Goal: Task Accomplishment & Management: Manage account settings

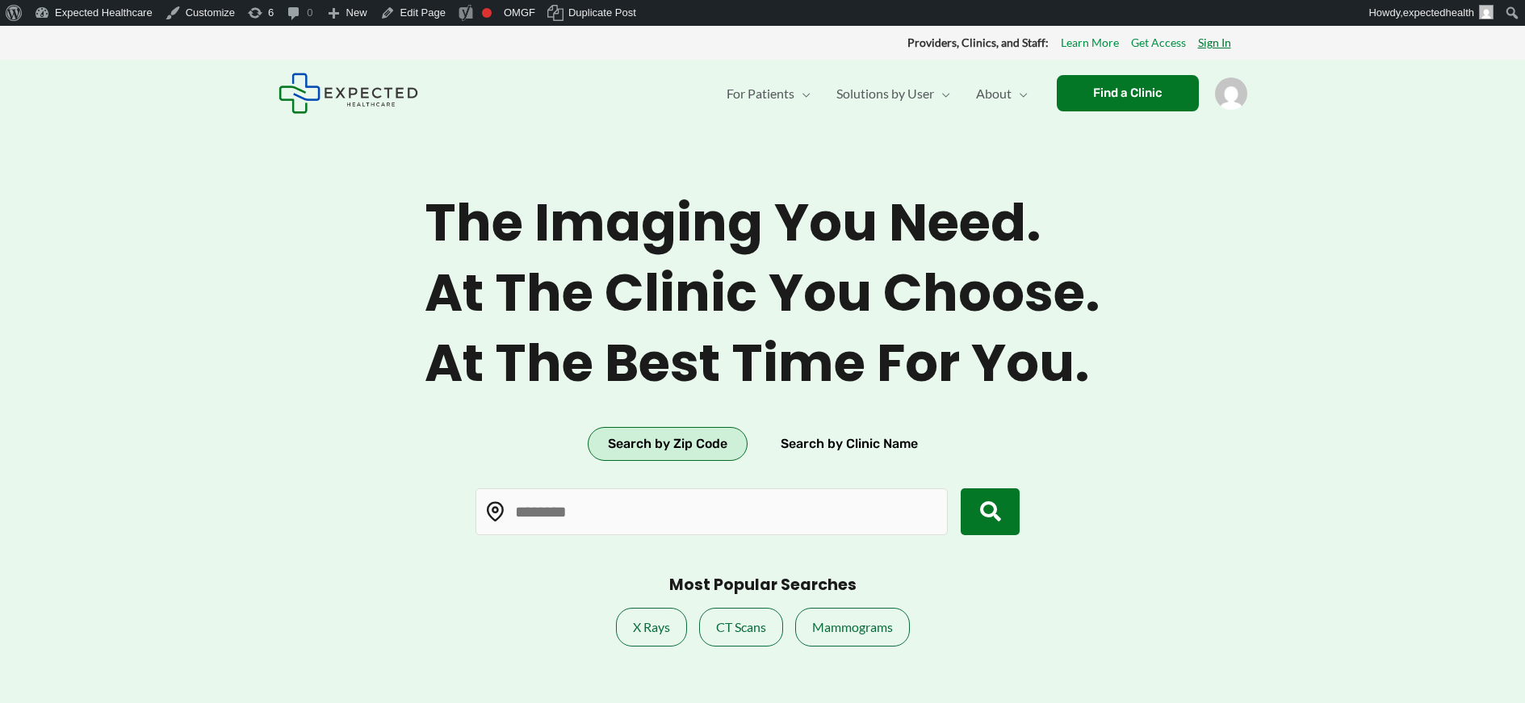
click at [1214, 37] on link "Sign In" at bounding box center [1214, 42] width 33 height 21
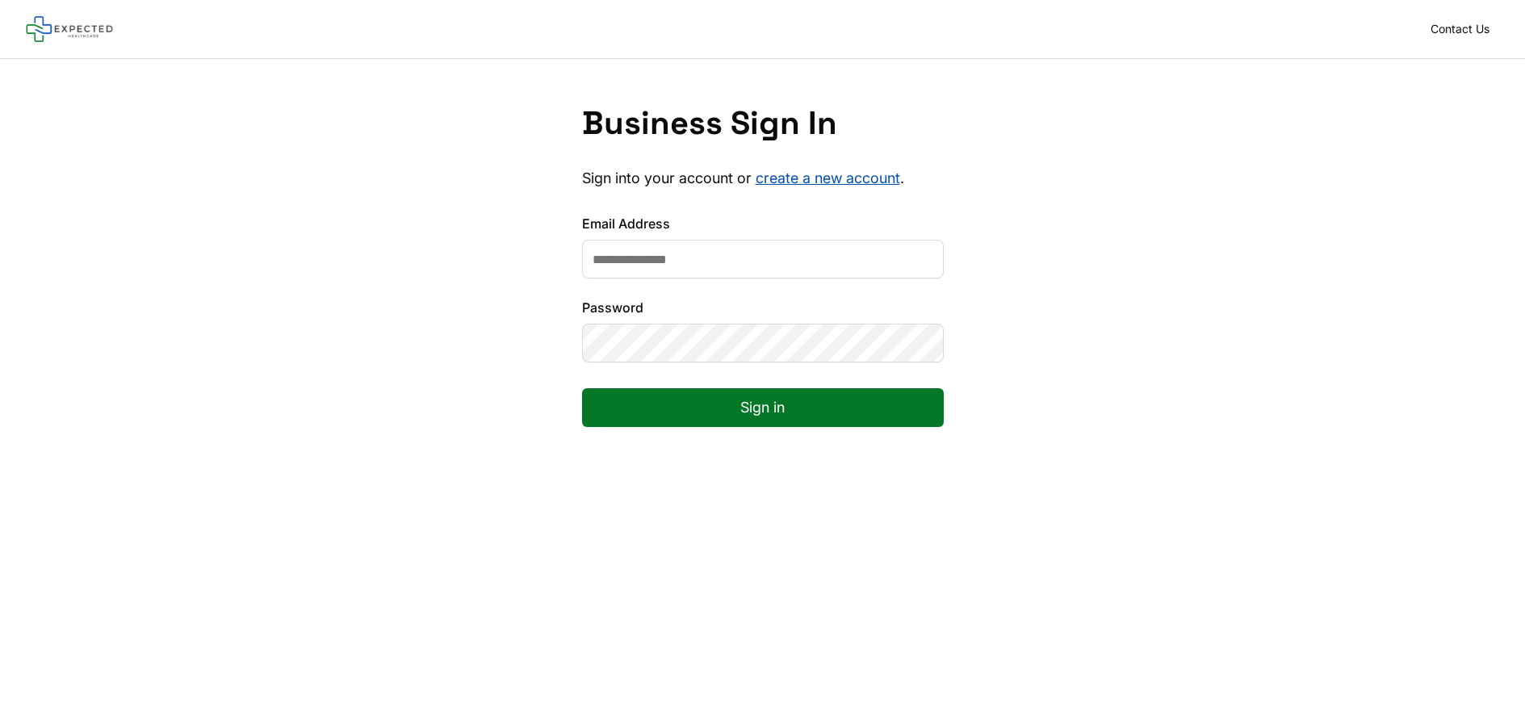
click at [772, 282] on form "Email Address Password Sign in" at bounding box center [763, 333] width 362 height 239
click at [767, 258] on input "Email Address" at bounding box center [763, 259] width 362 height 39
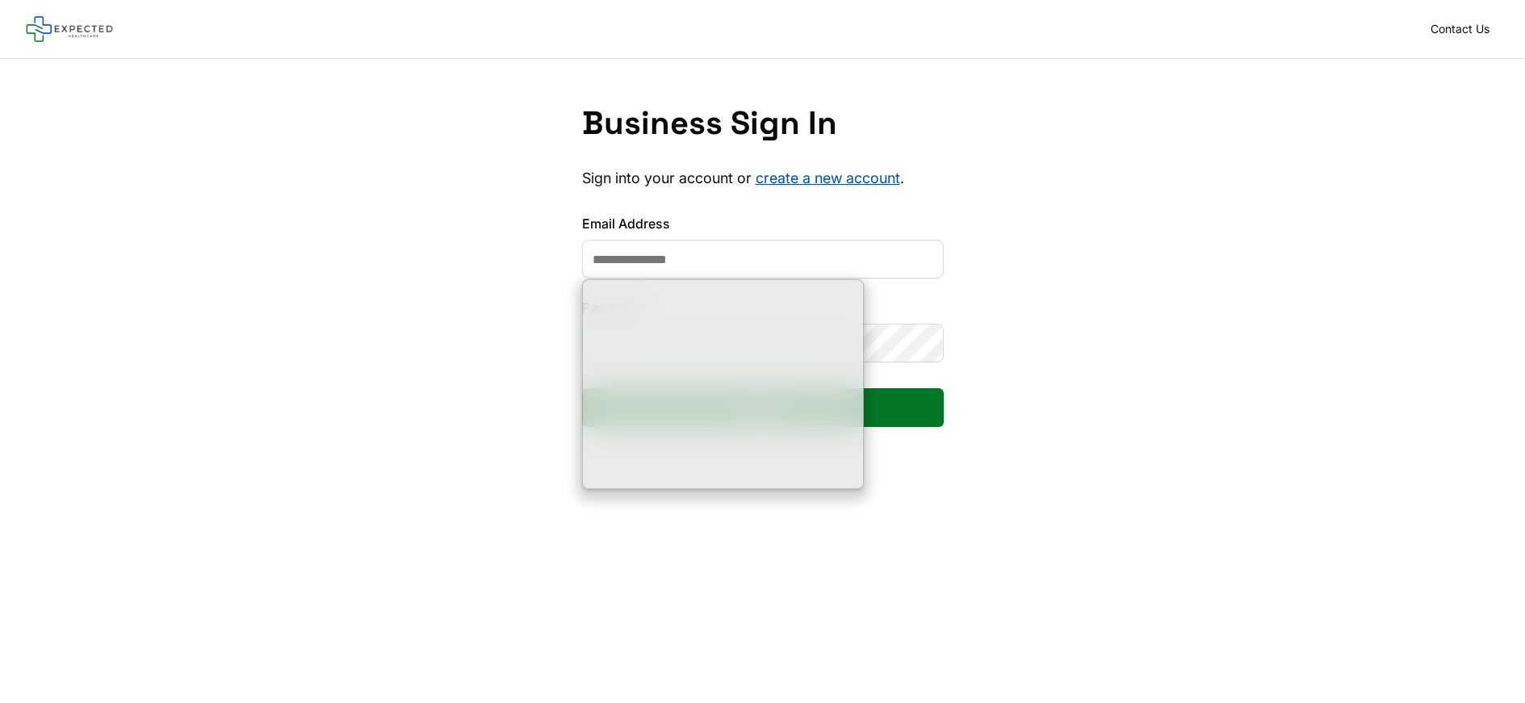
type input "**********"
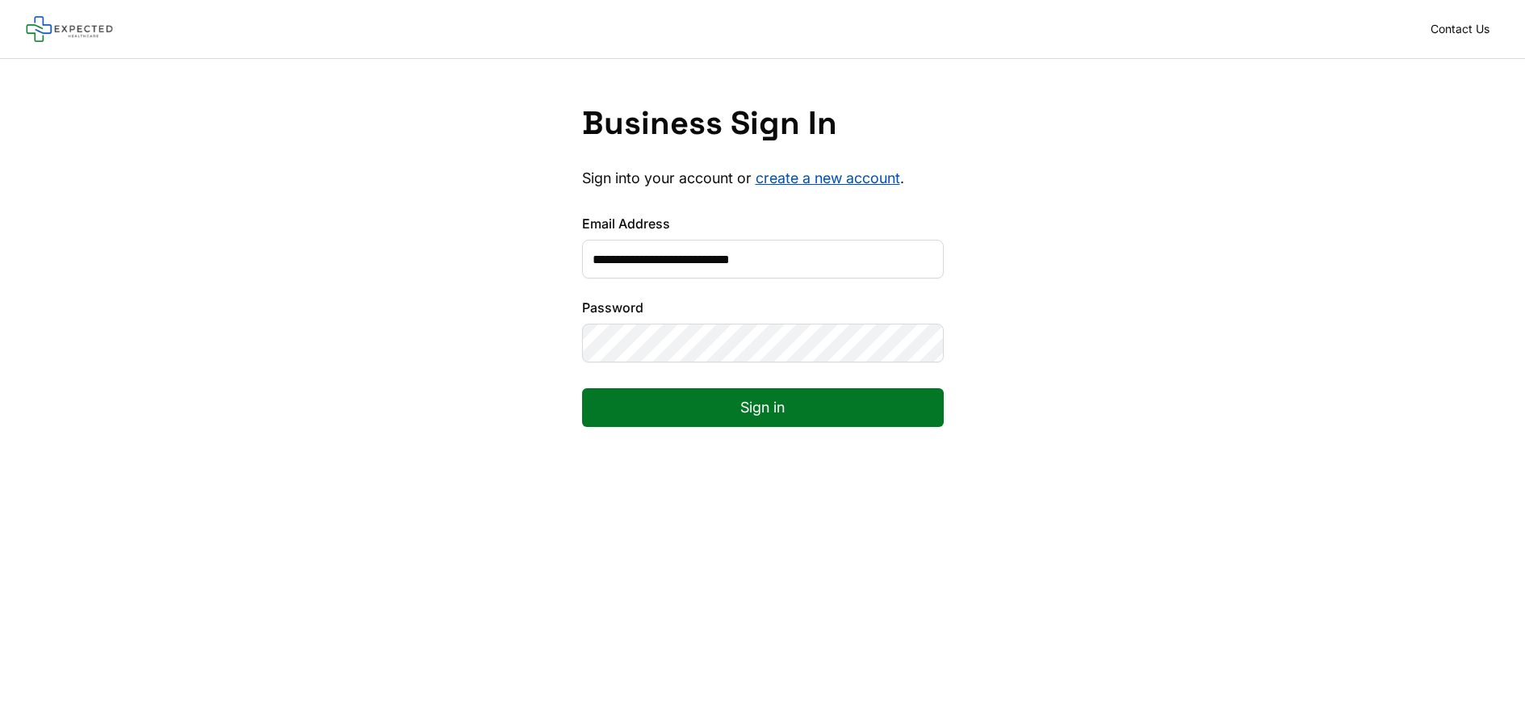
click at [582, 388] on button "Sign in" at bounding box center [763, 407] width 362 height 39
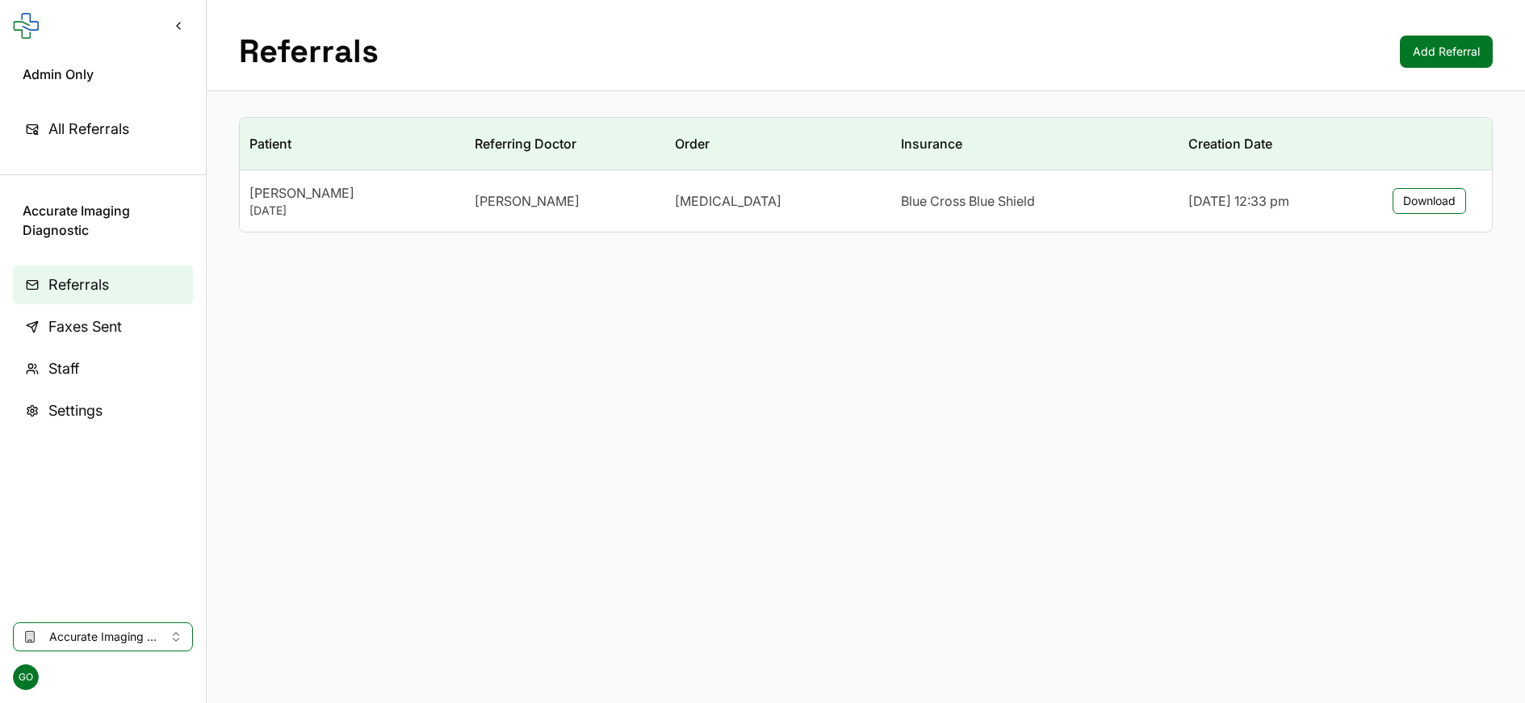
click at [1000, 426] on main "Referrals Add Referral Patient Referring Doctor Order Insurance Creation Date N…" at bounding box center [866, 351] width 1319 height 703
click at [118, 642] on span "Accurate Imaging Diagnostic" at bounding box center [102, 637] width 107 height 16
type input "**********"
click at [209, 611] on div "BayCare Outpatient Imaging (St. Joseph's Medical Arts Building)" at bounding box center [221, 603] width 409 height 26
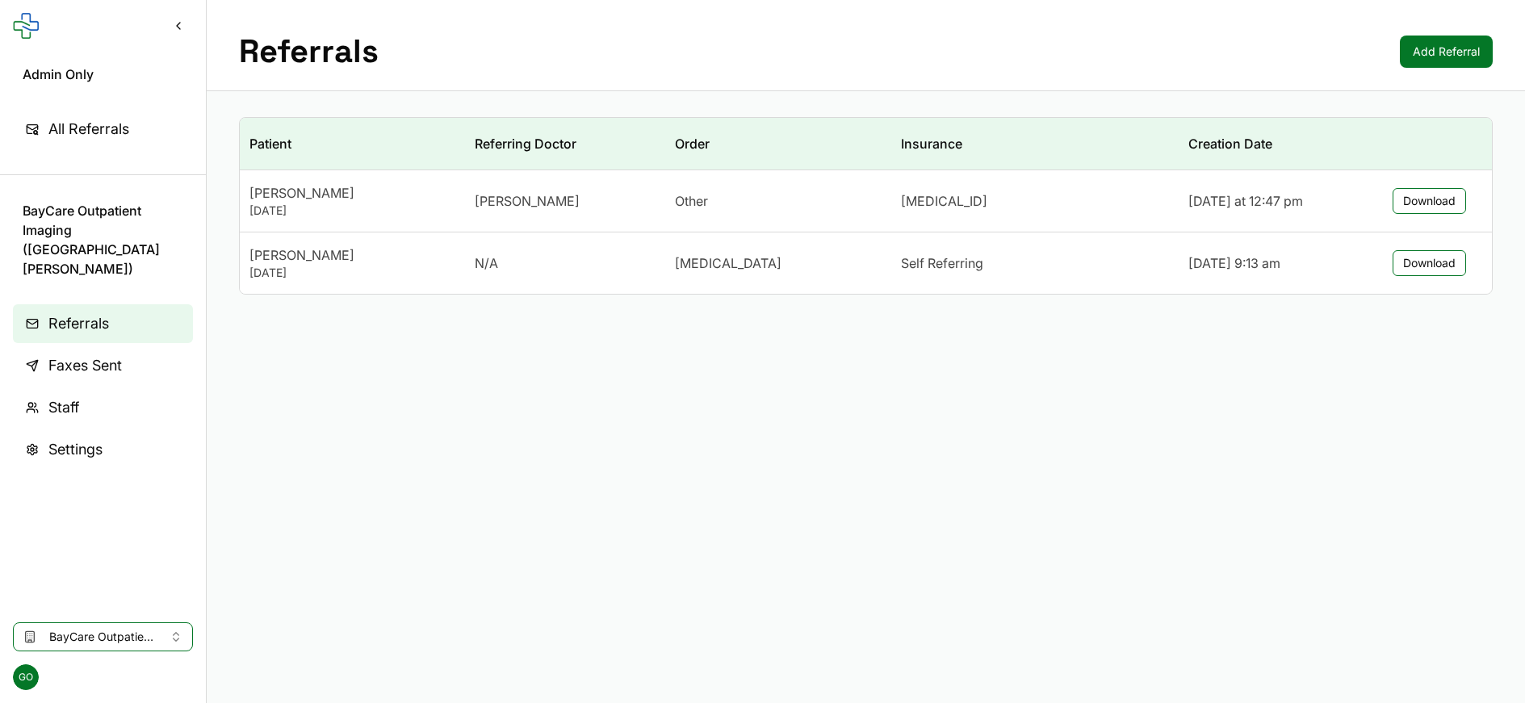
click at [1245, 82] on div "Referrals Add Referral" at bounding box center [866, 45] width 1319 height 91
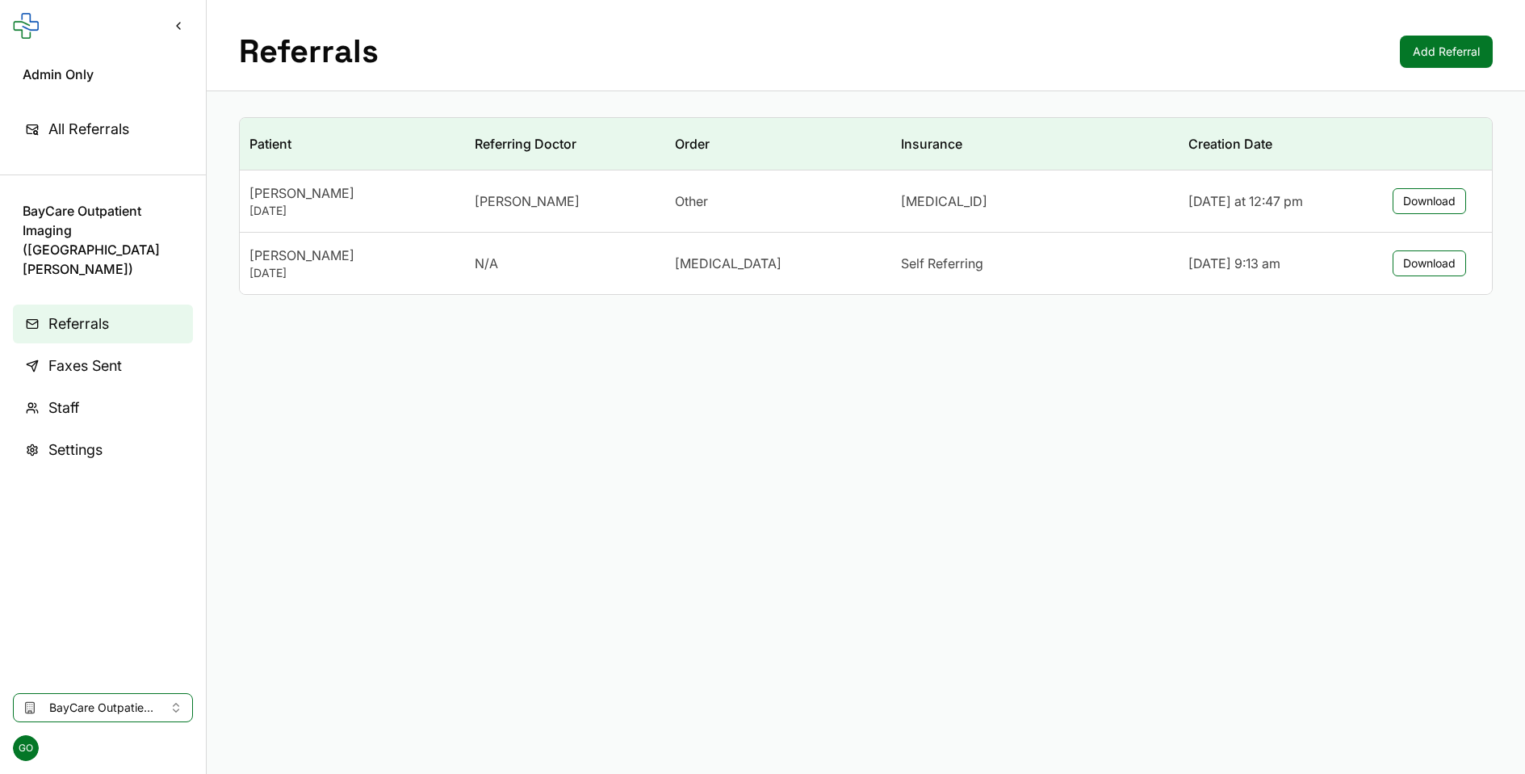
click at [134, 703] on span "BayCare Outpatient Imaging (St. Joseph's Medical Arts Building)" at bounding box center [102, 707] width 107 height 16
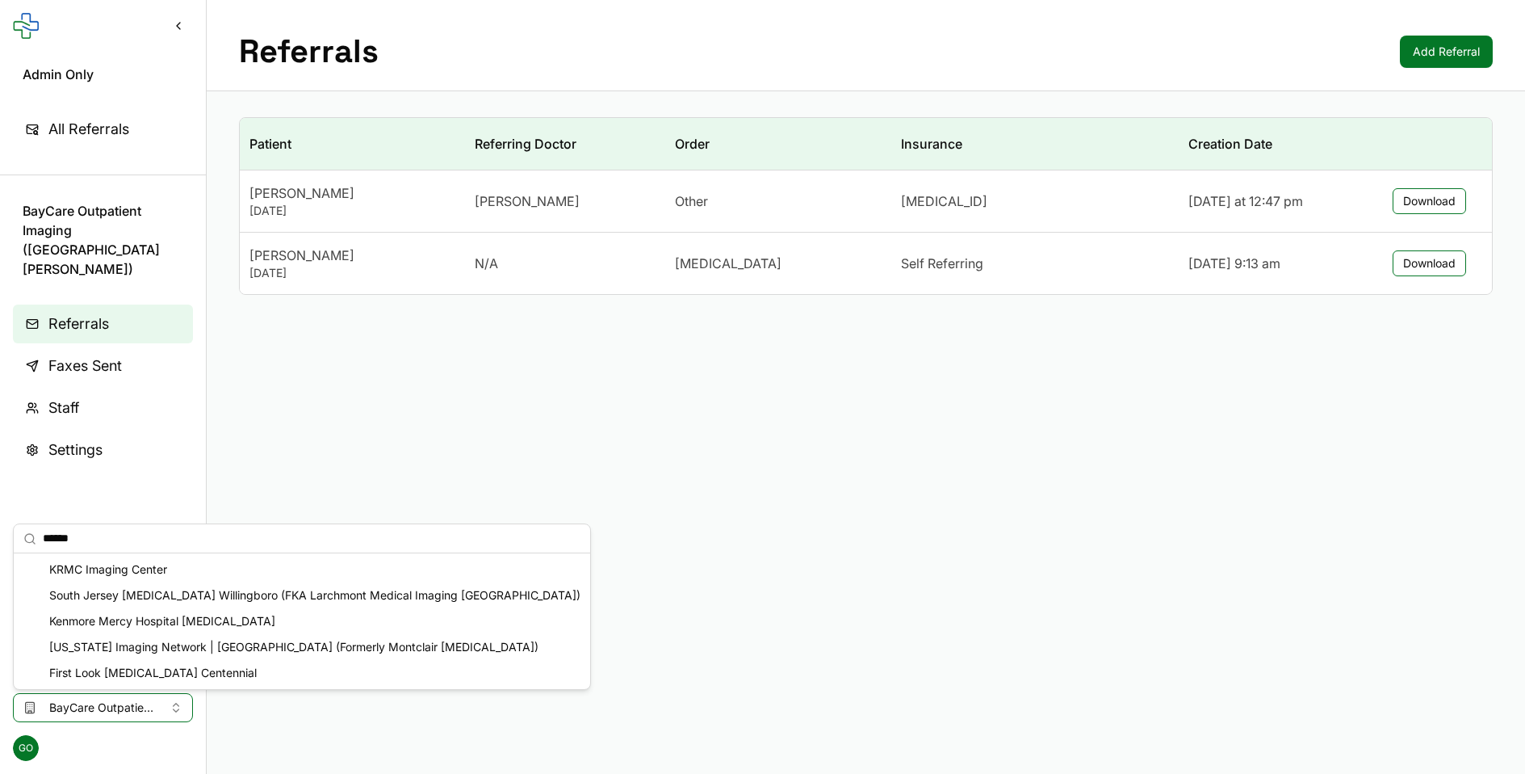
type input "******"
click at [174, 575] on div "KRMC Imaging Center" at bounding box center [302, 569] width 570 height 26
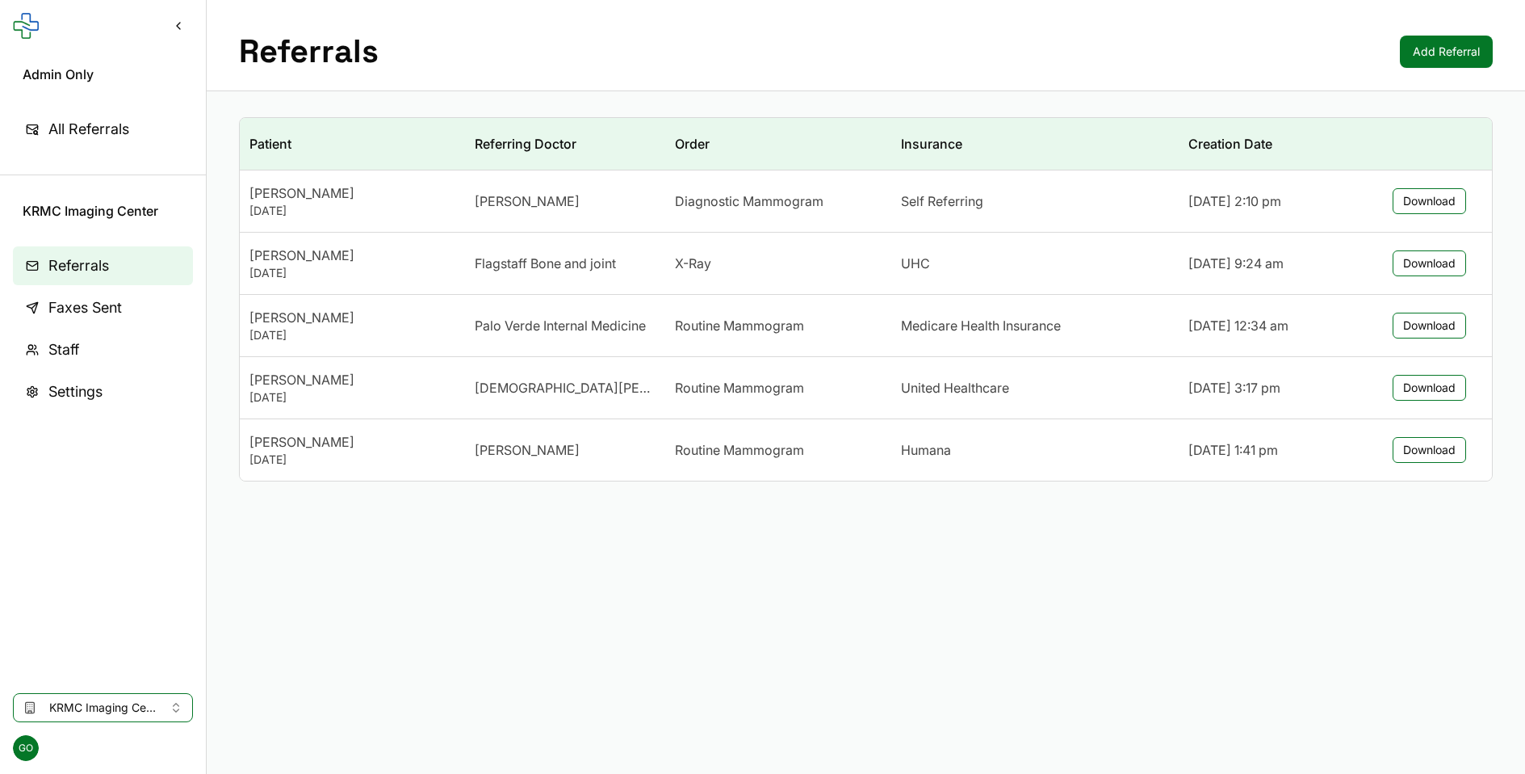
click at [90, 360] on link "Staff" at bounding box center [103, 349] width 180 height 39
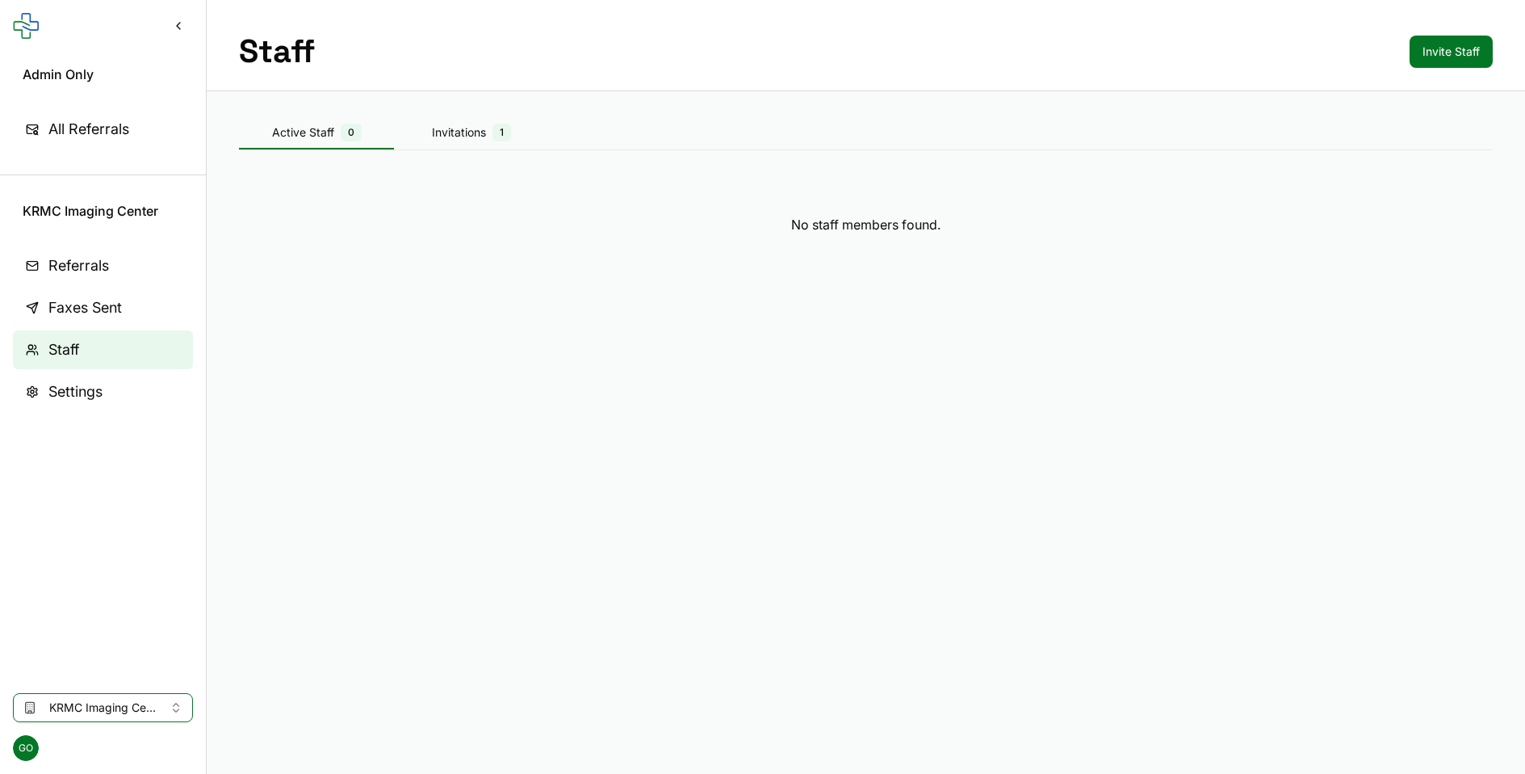
click at [489, 130] on div "Invitations 1" at bounding box center [471, 133] width 155 height 18
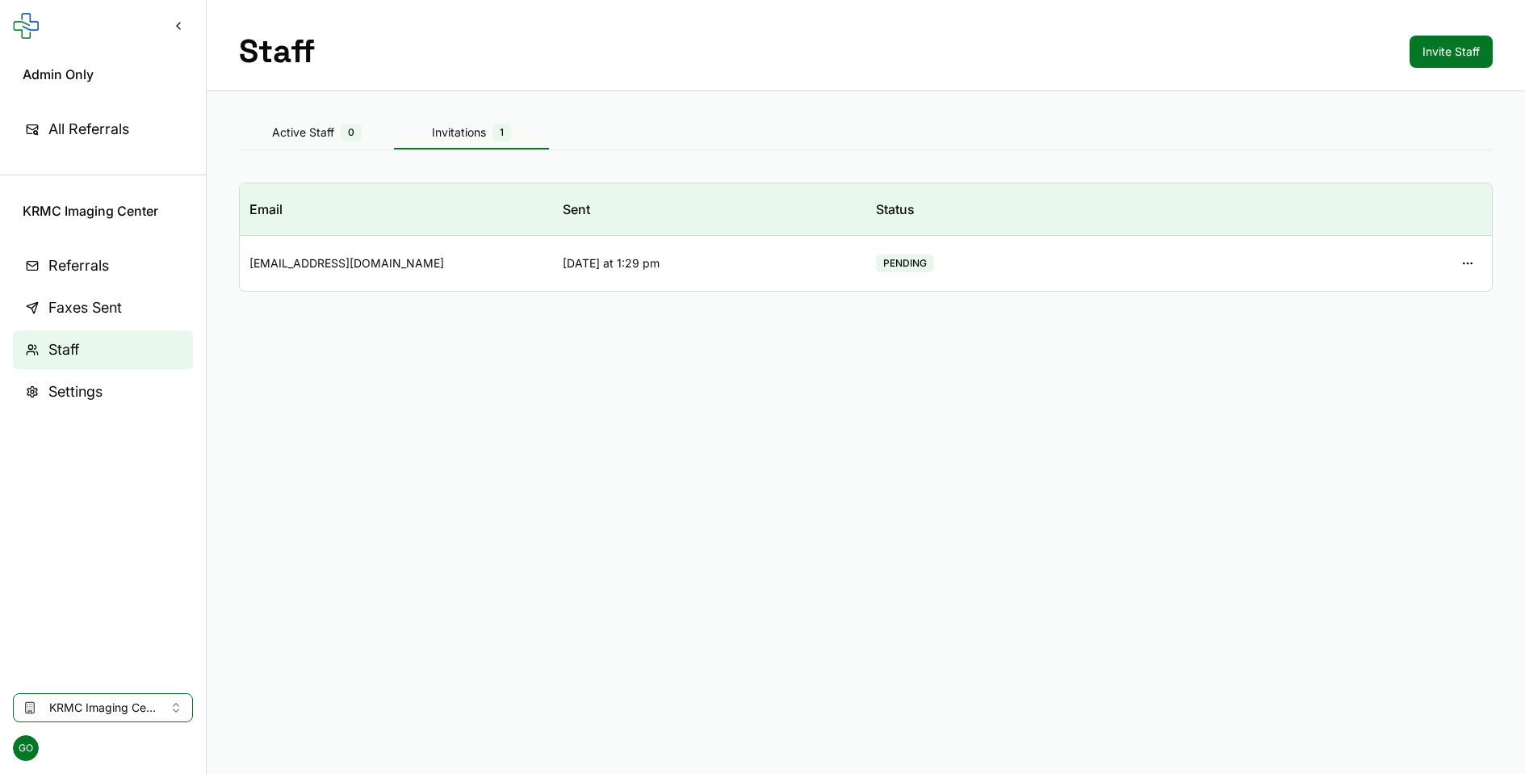
click at [1463, 263] on button "button" at bounding box center [1468, 263] width 29 height 29
click at [1431, 300] on button "Copy Invitation Link" at bounding box center [1392, 299] width 173 height 29
drag, startPoint x: 47, startPoint y: 212, endPoint x: 174, endPoint y: 218, distance: 126.9
click at [174, 218] on div "KRMC Imaging Center" at bounding box center [103, 210] width 206 height 19
click at [1471, 262] on button "button" at bounding box center [1468, 263] width 29 height 29
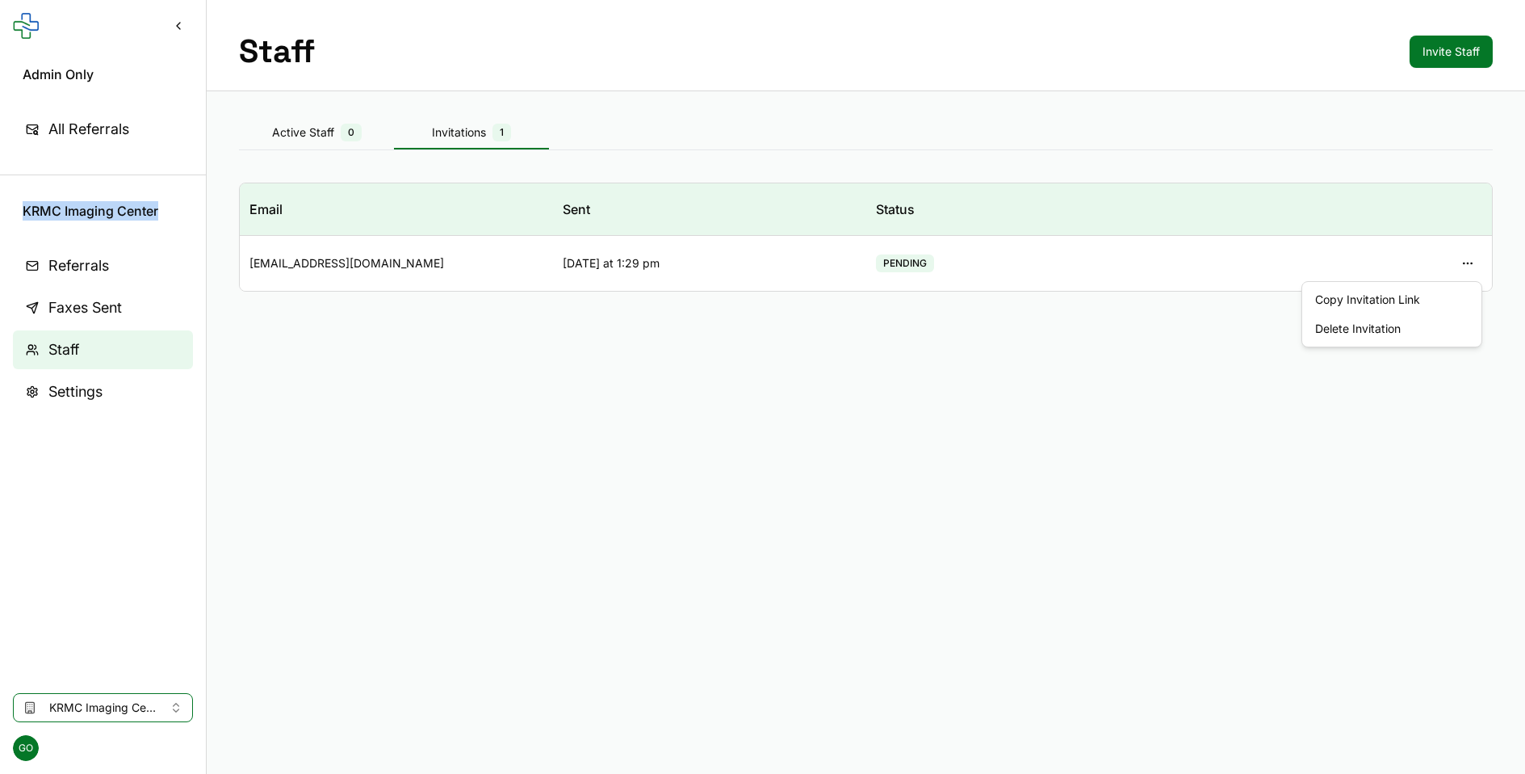
click at [1404, 302] on button "Copy Invitation Link" at bounding box center [1392, 299] width 173 height 29
click at [83, 208] on span "KRMC Imaging Center" at bounding box center [103, 210] width 161 height 19
click at [1203, 43] on div "Staff Invite Staff" at bounding box center [866, 45] width 1319 height 91
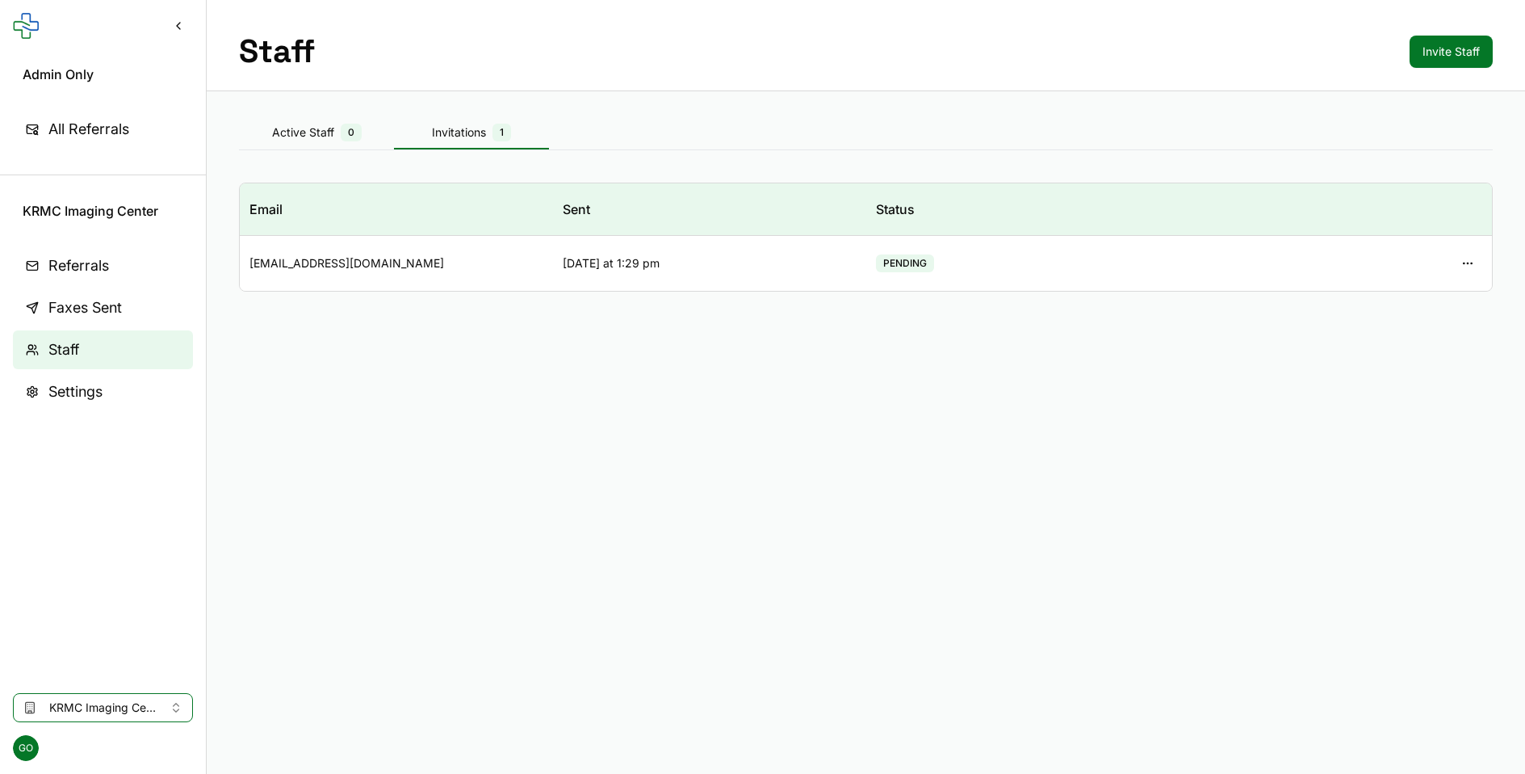
click at [125, 703] on span "KRMC Imaging Center" at bounding box center [102, 707] width 107 height 16
type input "**********"
click at [183, 644] on div "Advocate Good Shepherd Imaging" at bounding box center [148, 647] width 262 height 26
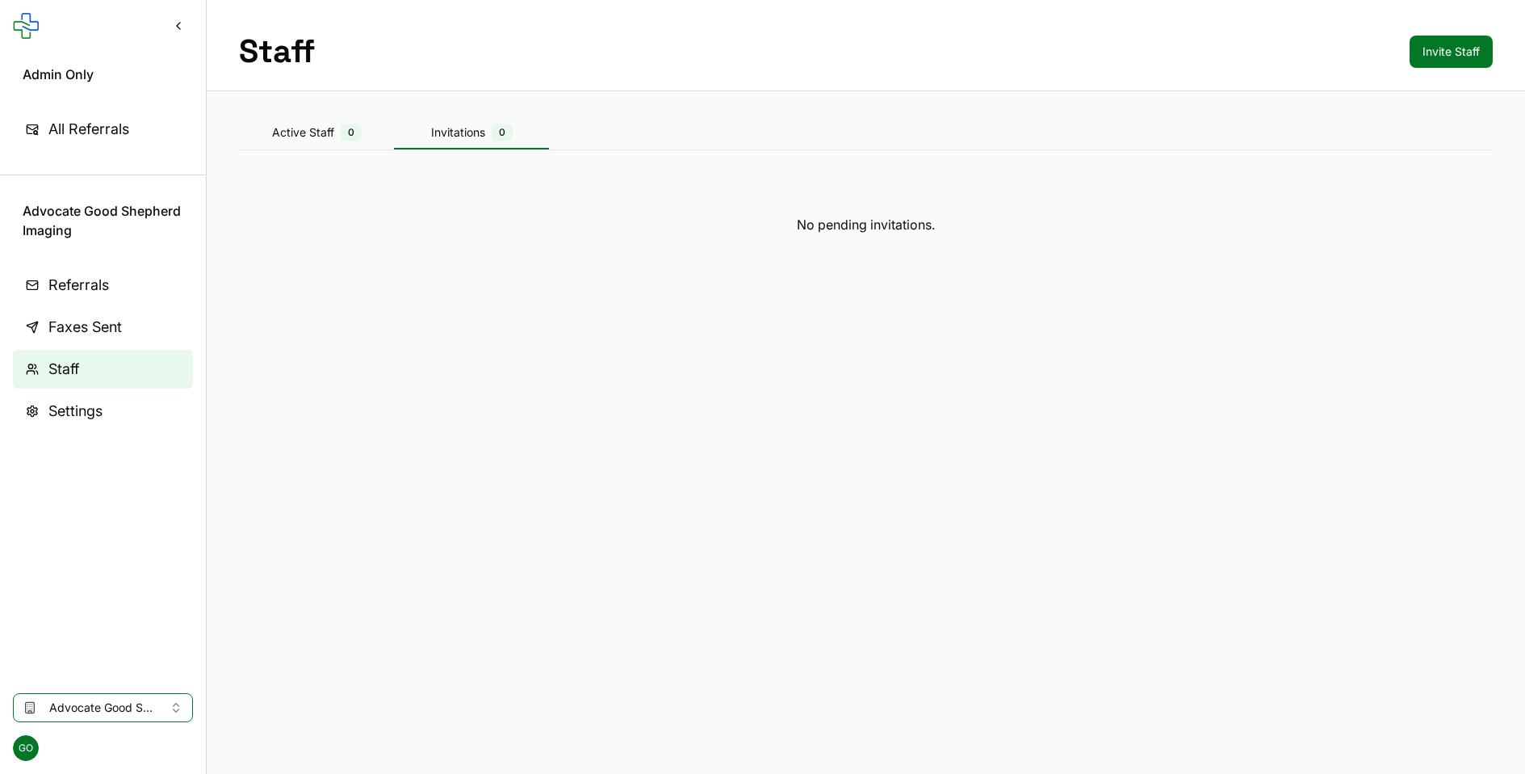
click at [772, 274] on main "Staff Invite Staff Active Staff 0 Invitations 0 No pending invitations." at bounding box center [866, 387] width 1319 height 774
click at [161, 698] on button "Advocate Good Shepherd Imaging" at bounding box center [103, 707] width 180 height 29
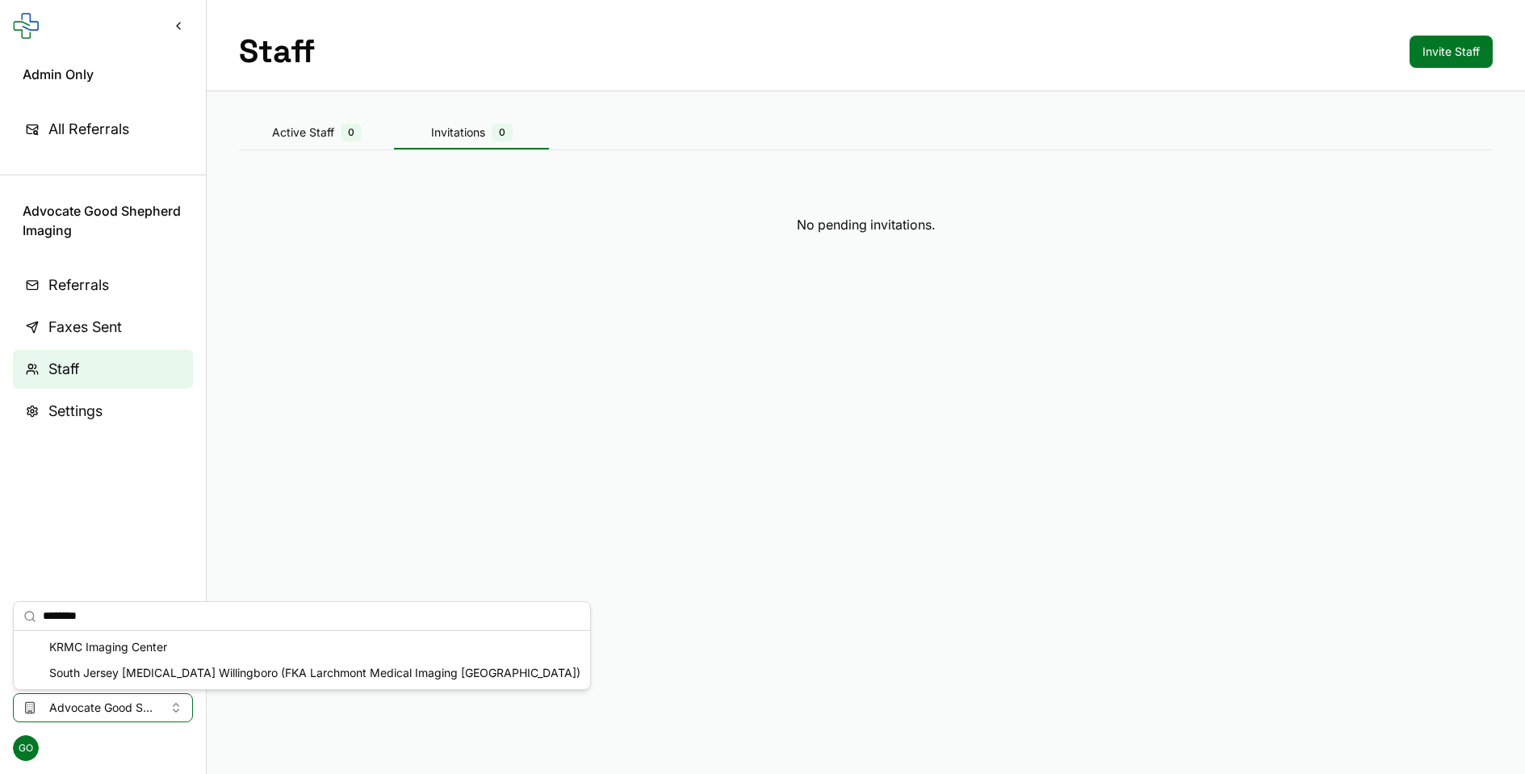
type input "********"
click at [168, 641] on div "KRMC Imaging Center" at bounding box center [302, 647] width 570 height 26
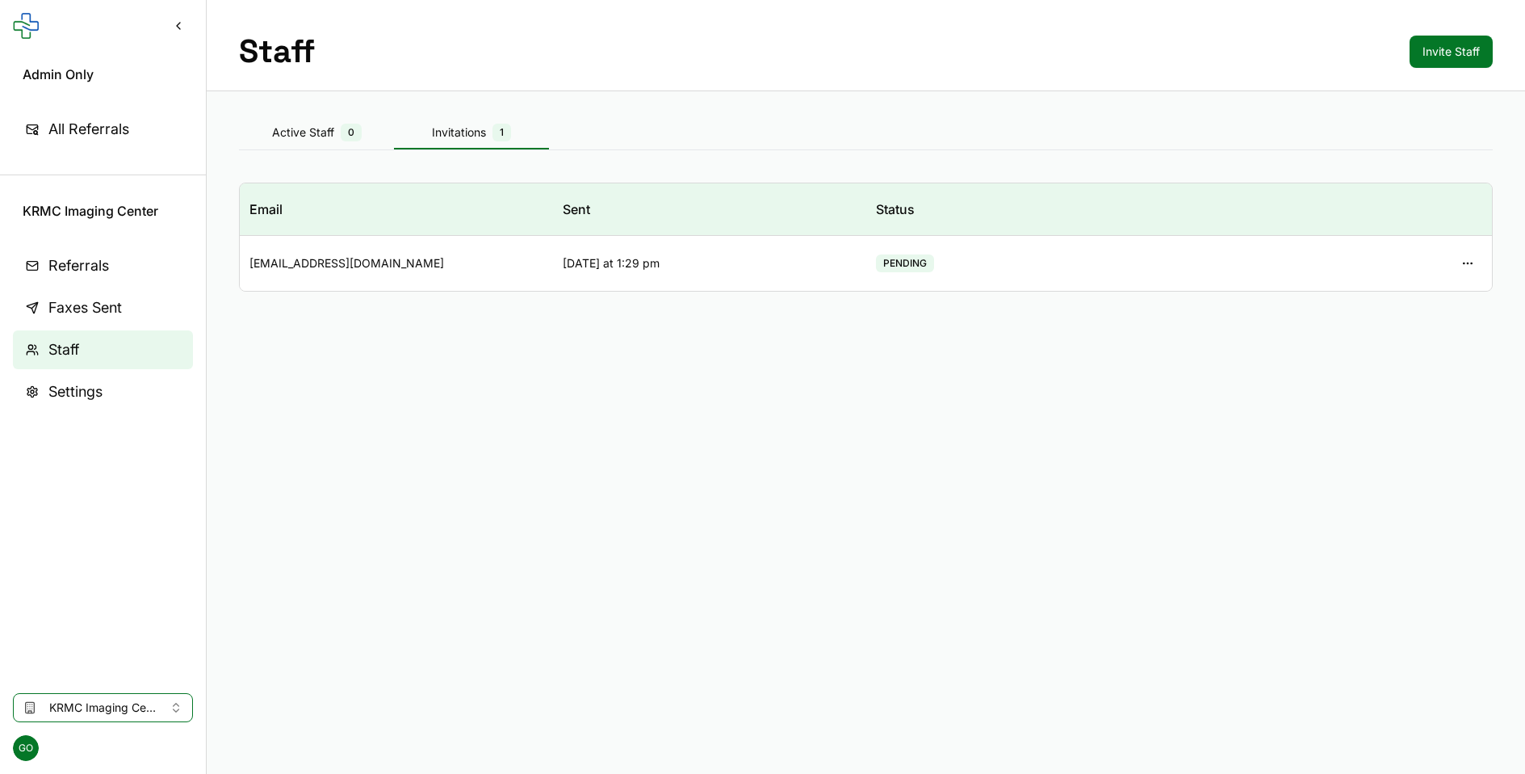
click at [1473, 261] on button "button" at bounding box center [1468, 263] width 29 height 29
click at [1385, 295] on button "Copy Invitation Link" at bounding box center [1392, 299] width 173 height 29
drag, startPoint x: 390, startPoint y: 271, endPoint x: 246, endPoint y: 271, distance: 143.7
click at [246, 271] on td "radscheduling@azkrmc.org" at bounding box center [396, 264] width 313 height 56
copy div "radscheduling@azkrmc.org"
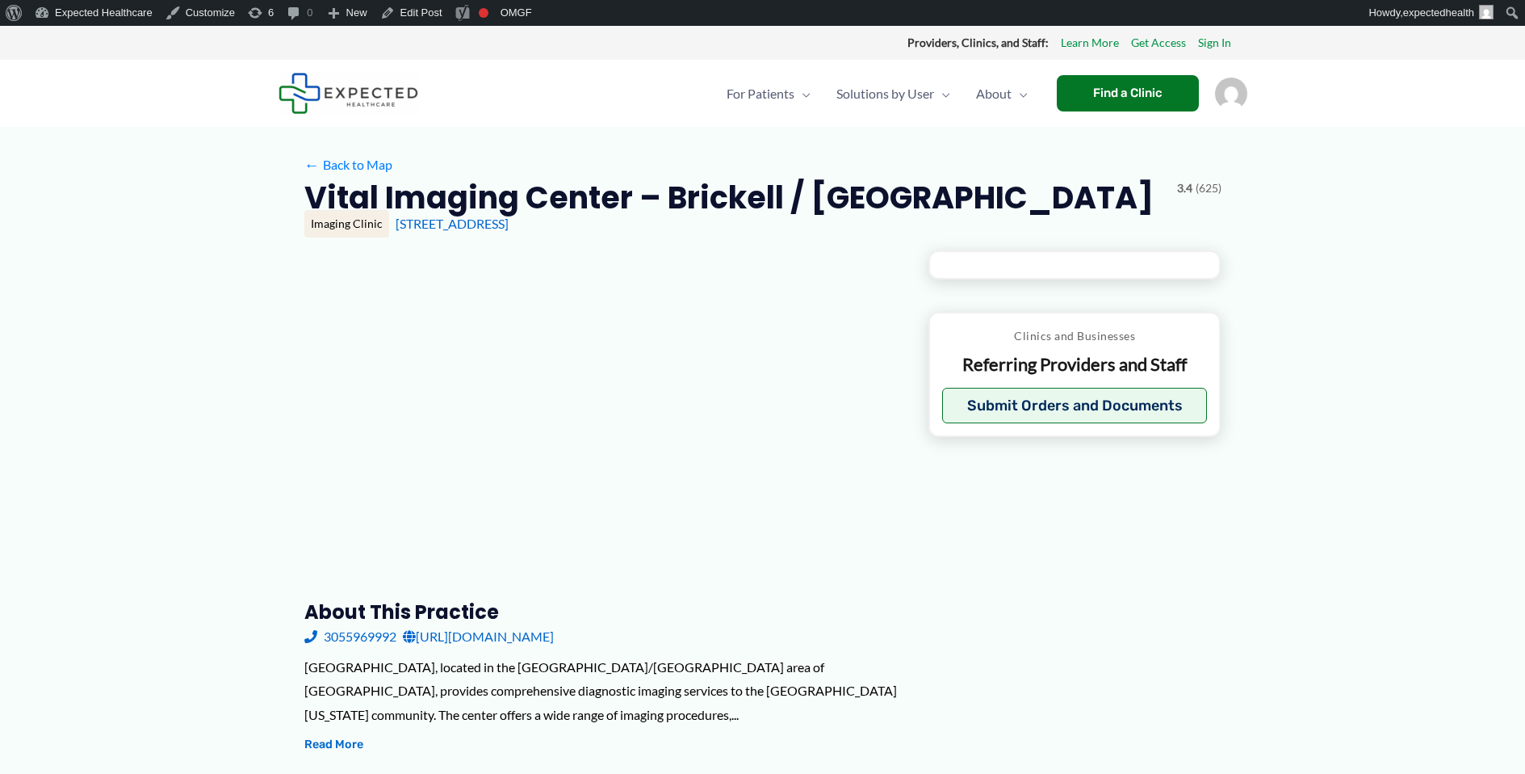
type input "**********"
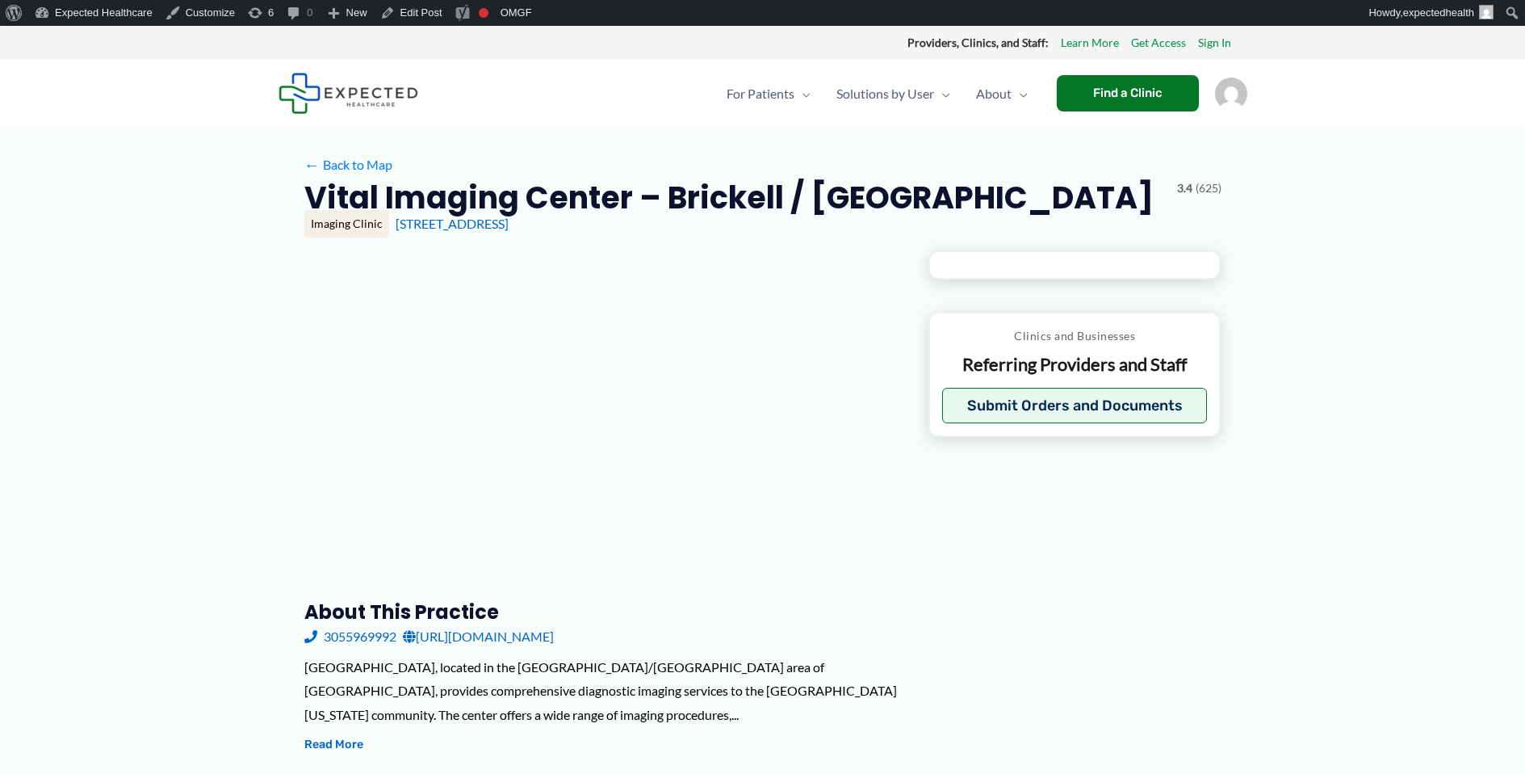
type input "**********"
